Goal: Transaction & Acquisition: Subscribe to service/newsletter

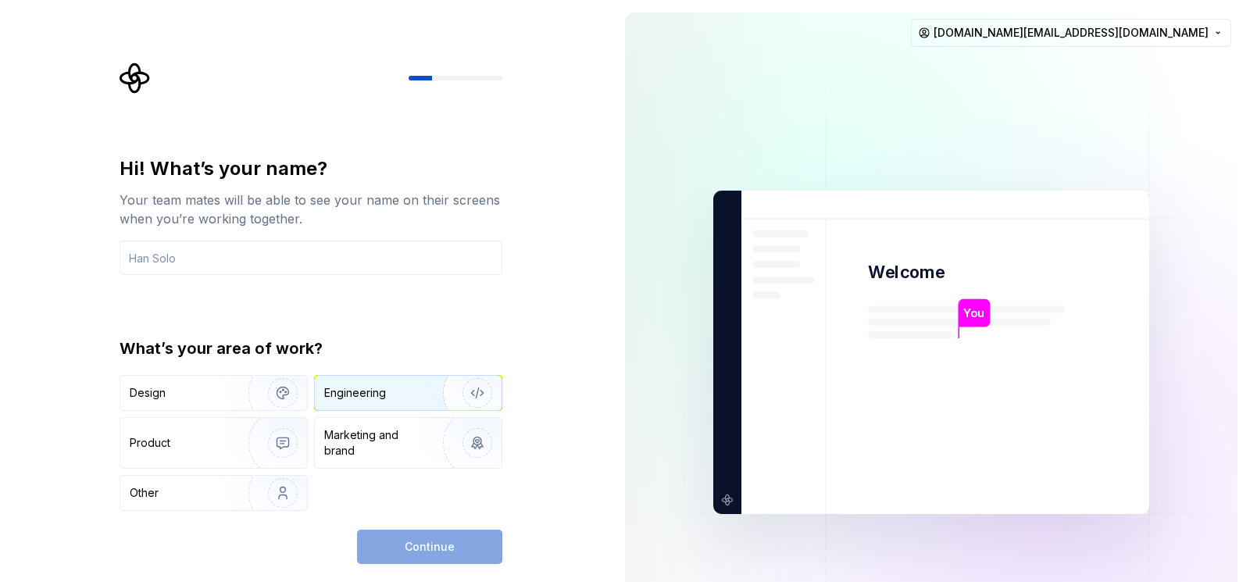
click at [345, 391] on div "Engineering" at bounding box center [355, 393] width 62 height 16
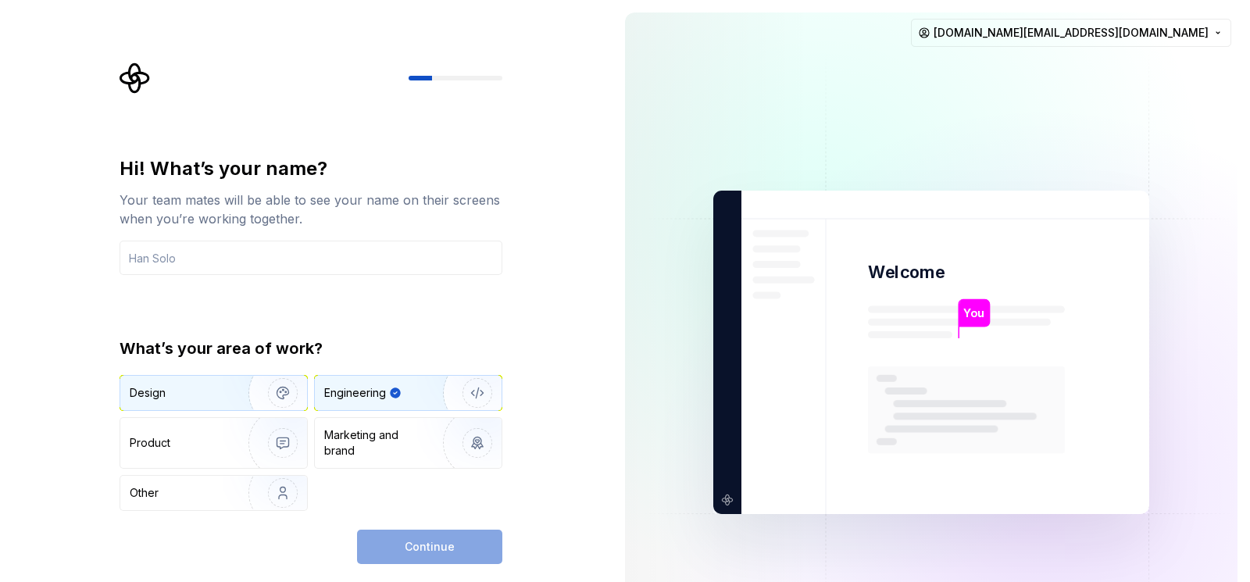
click at [185, 394] on div "Design" at bounding box center [179, 393] width 98 height 16
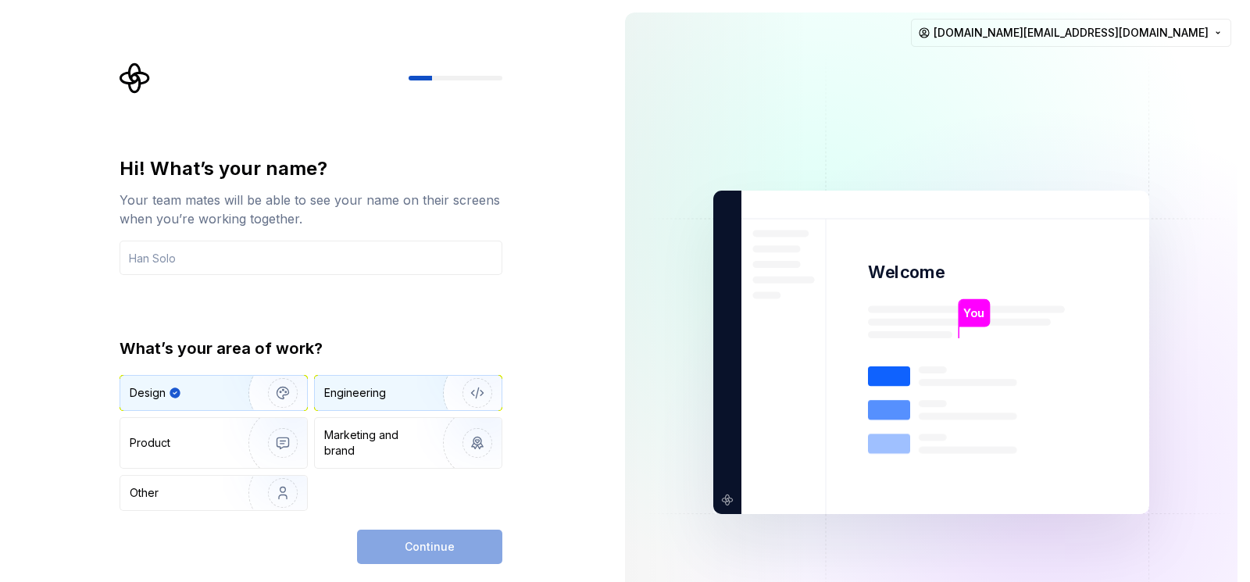
click at [382, 406] on div "Engineering" at bounding box center [408, 393] width 187 height 34
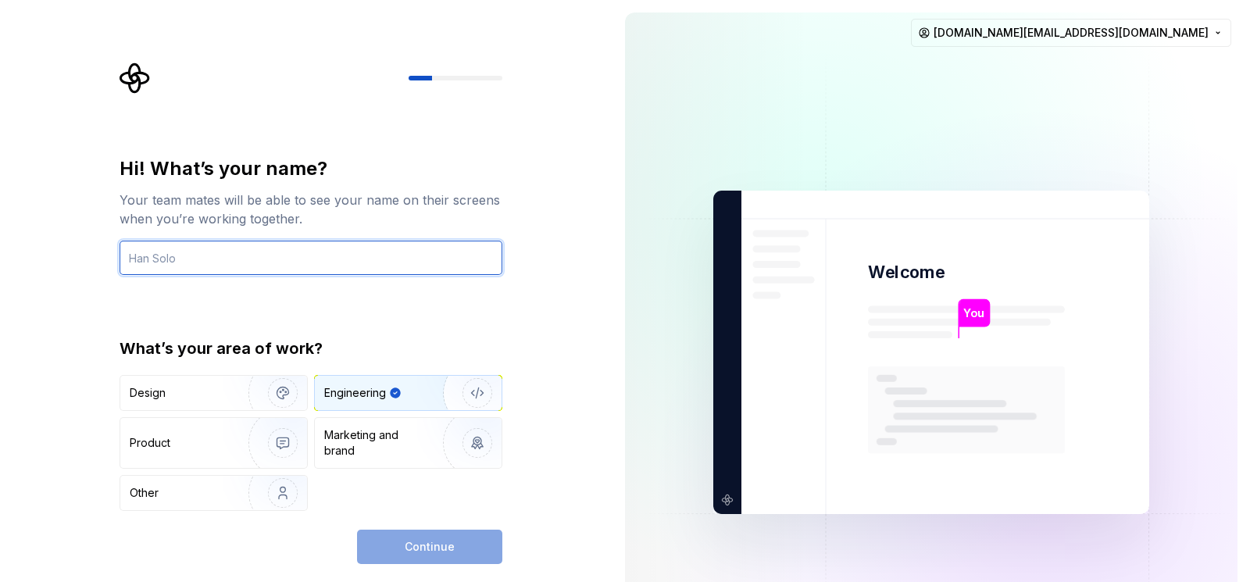
click at [318, 265] on input "text" at bounding box center [311, 258] width 383 height 34
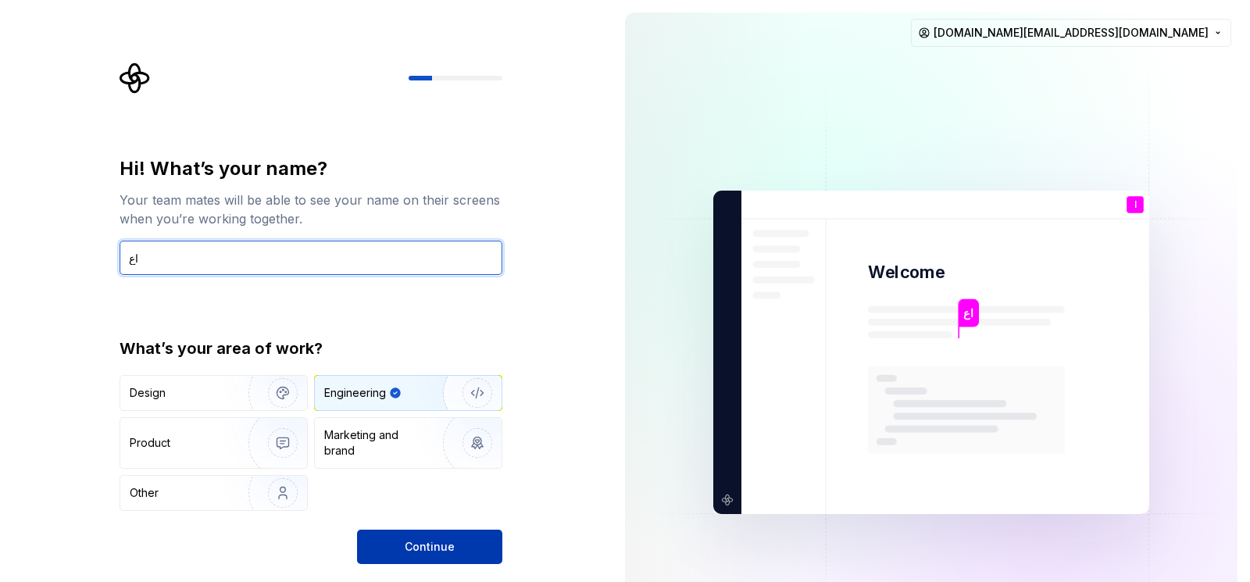
type input "اع"
click at [402, 532] on button "Continue" at bounding box center [429, 547] width 145 height 34
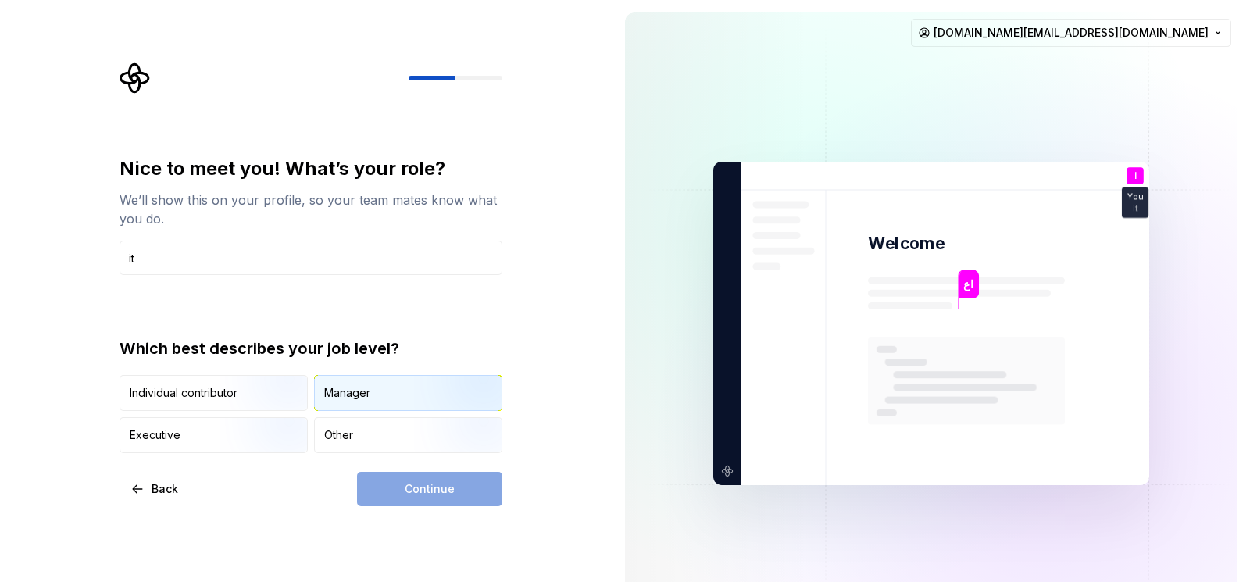
type input "it"
click at [388, 393] on div "Manager" at bounding box center [408, 393] width 187 height 34
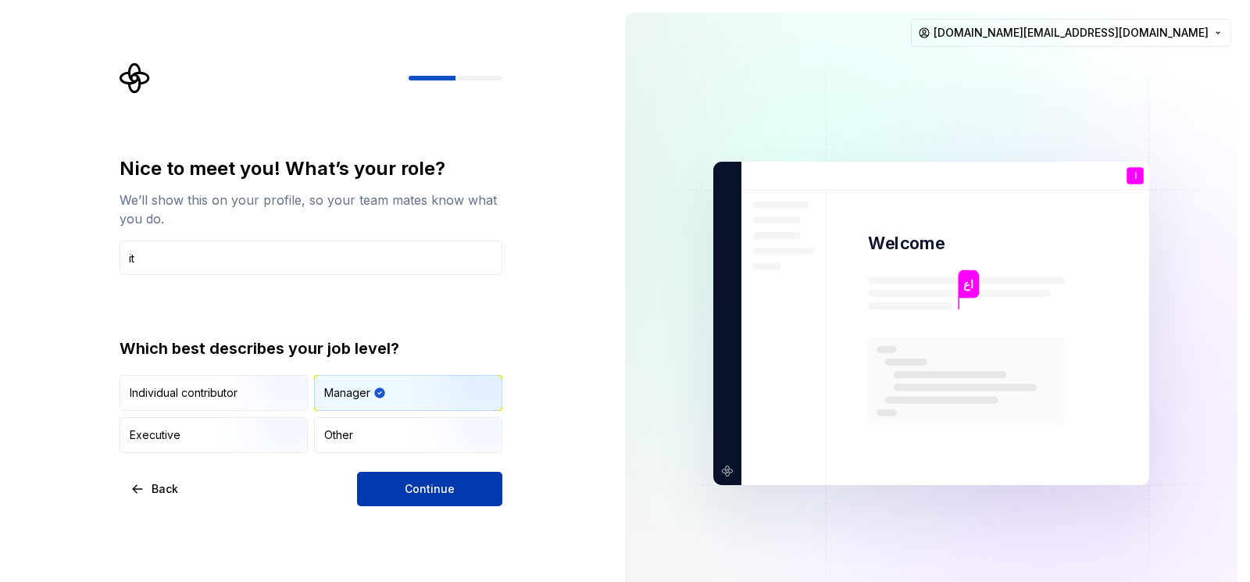
click at [432, 491] on span "Continue" at bounding box center [430, 489] width 50 height 16
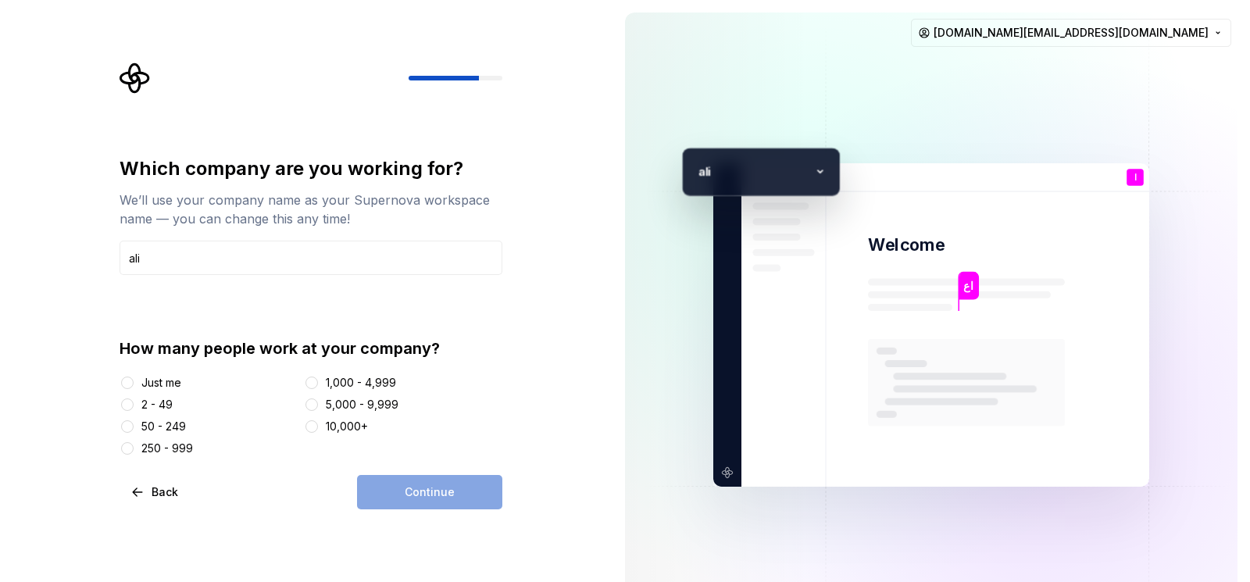
type input "ali"
click at [456, 494] on div "Continue" at bounding box center [429, 492] width 145 height 34
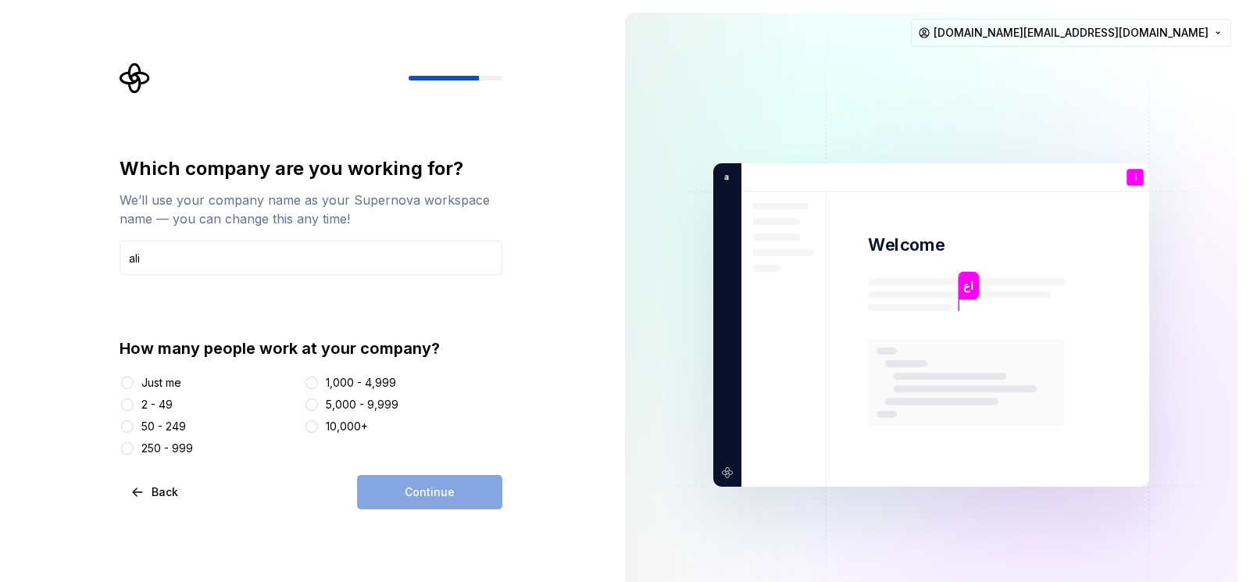
click at [152, 381] on div "Just me" at bounding box center [161, 383] width 40 height 16
click at [134, 381] on button "Just me" at bounding box center [127, 383] width 13 height 13
click at [414, 495] on span "Continue" at bounding box center [430, 492] width 50 height 16
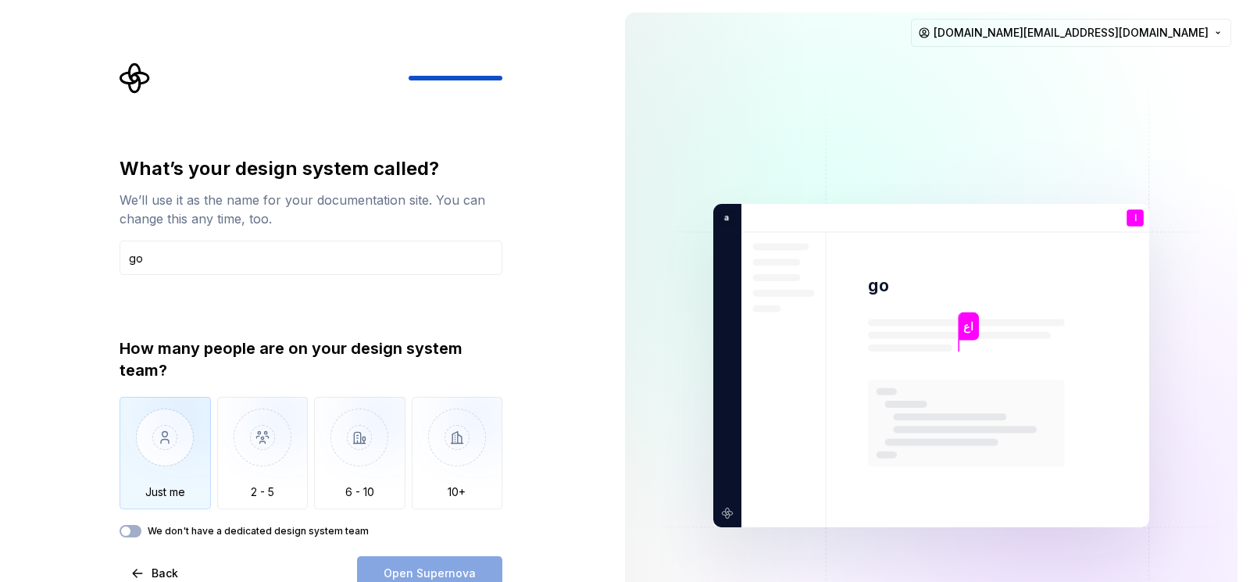
type input "go"
click at [175, 424] on img "button" at bounding box center [165, 449] width 91 height 105
click at [469, 574] on span "Open Supernova" at bounding box center [430, 574] width 92 height 16
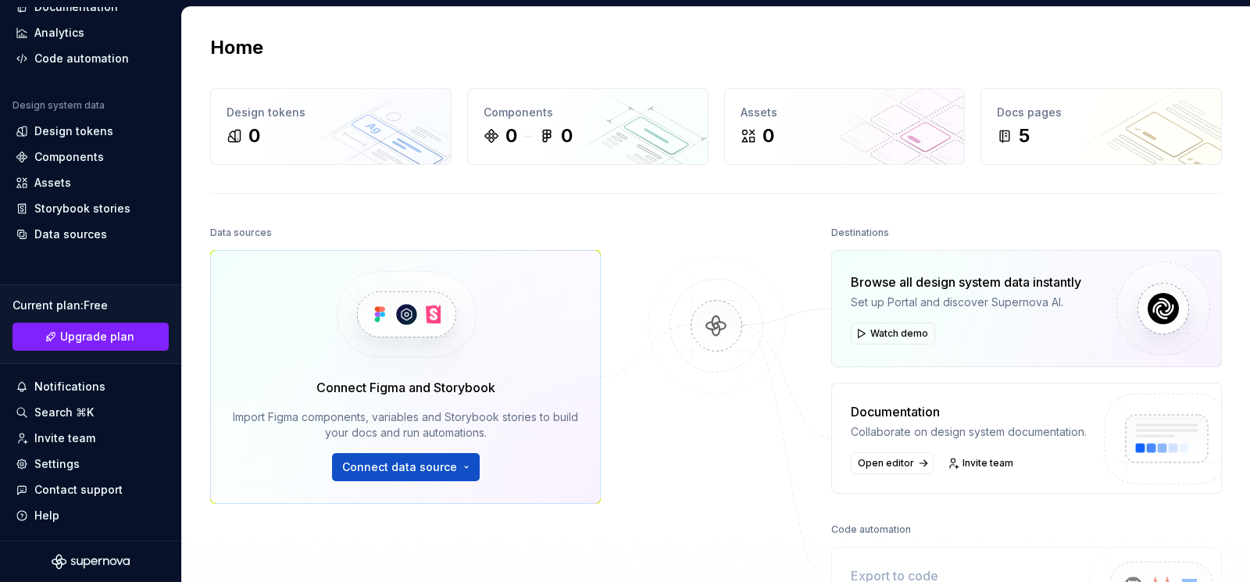
scroll to position [21, 0]
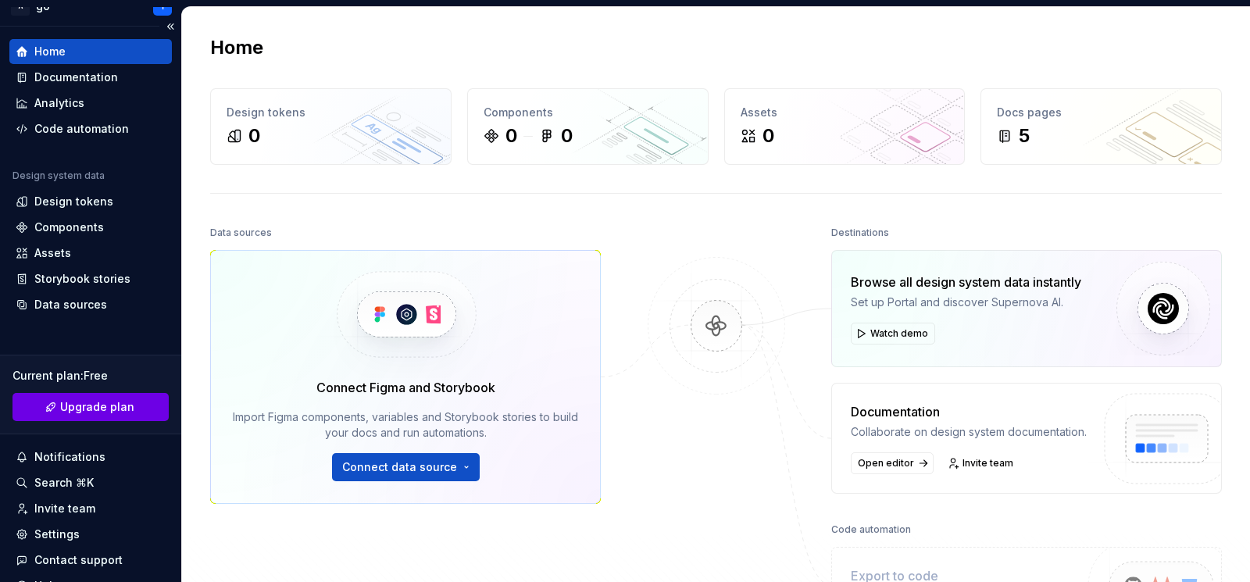
click at [120, 417] on link "Upgrade plan" at bounding box center [91, 407] width 156 height 28
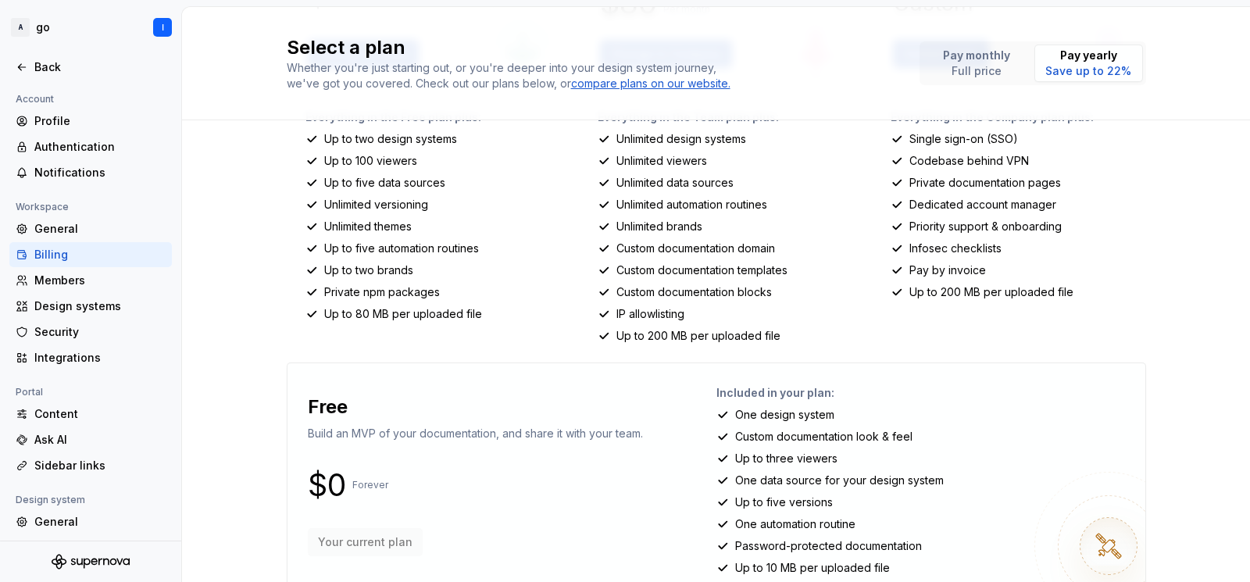
scroll to position [306, 0]
